Goal: Task Accomplishment & Management: Manage account settings

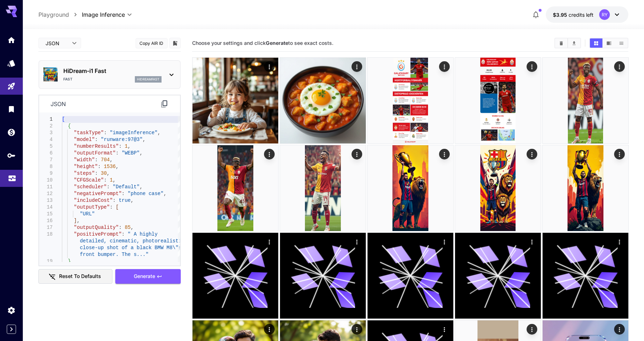
click at [14, 178] on icon "Usage" at bounding box center [12, 177] width 7 height 4
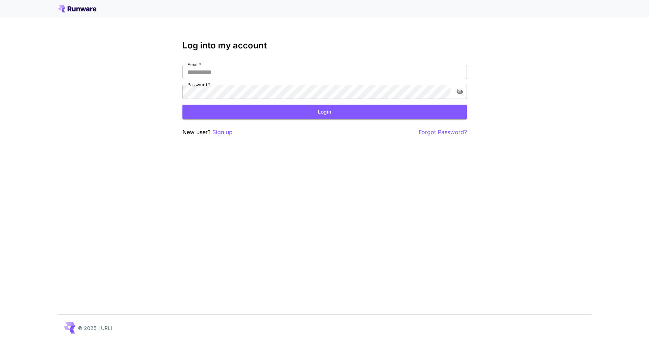
type input "**********"
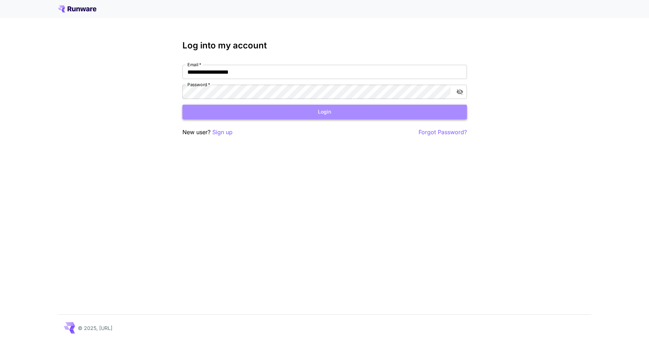
click at [258, 110] on button "Login" at bounding box center [325, 112] width 285 height 15
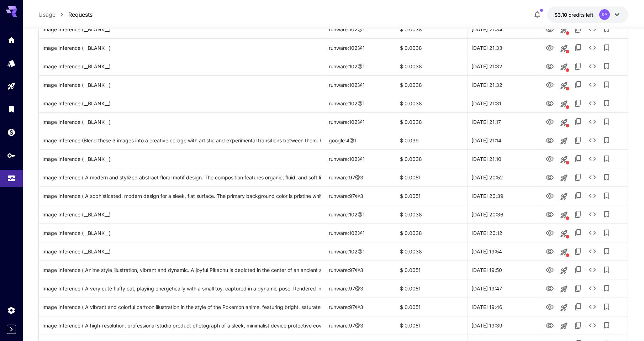
scroll to position [531, 0]
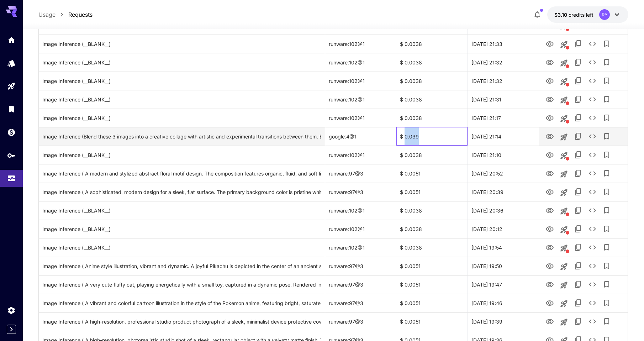
drag, startPoint x: 423, startPoint y: 138, endPoint x: 405, endPoint y: 139, distance: 18.2
click at [405, 139] on div "$ 0.039" at bounding box center [431, 136] width 71 height 19
copy div "0.039"
click at [548, 136] on icon "View" at bounding box center [550, 136] width 8 height 5
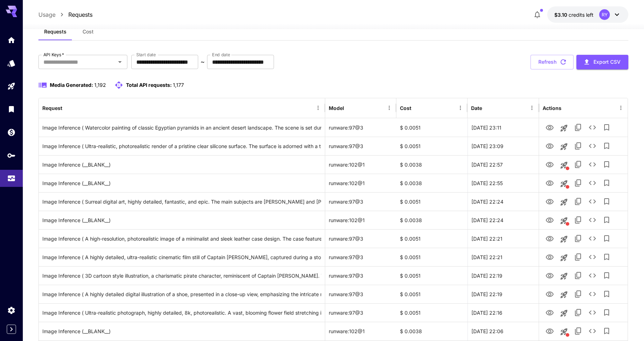
scroll to position [0, 0]
